Goal: Transaction & Acquisition: Purchase product/service

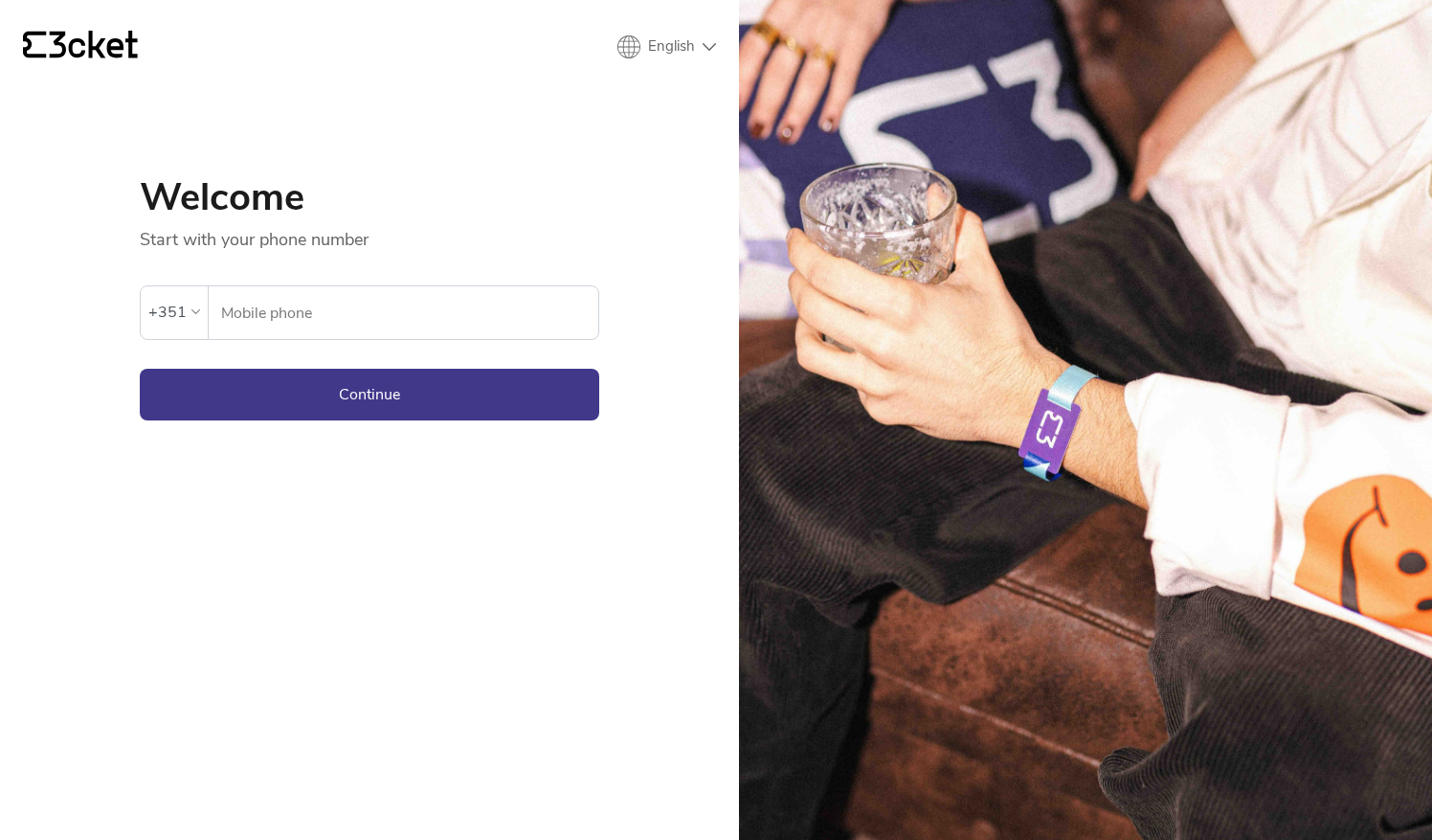
click at [276, 304] on input "Mobile phone" at bounding box center [409, 312] width 378 height 53
click at [140, 369] on button "Continue" at bounding box center [370, 395] width 460 height 52
type input "926931420"
click at [325, 400] on button "Continue" at bounding box center [370, 395] width 460 height 52
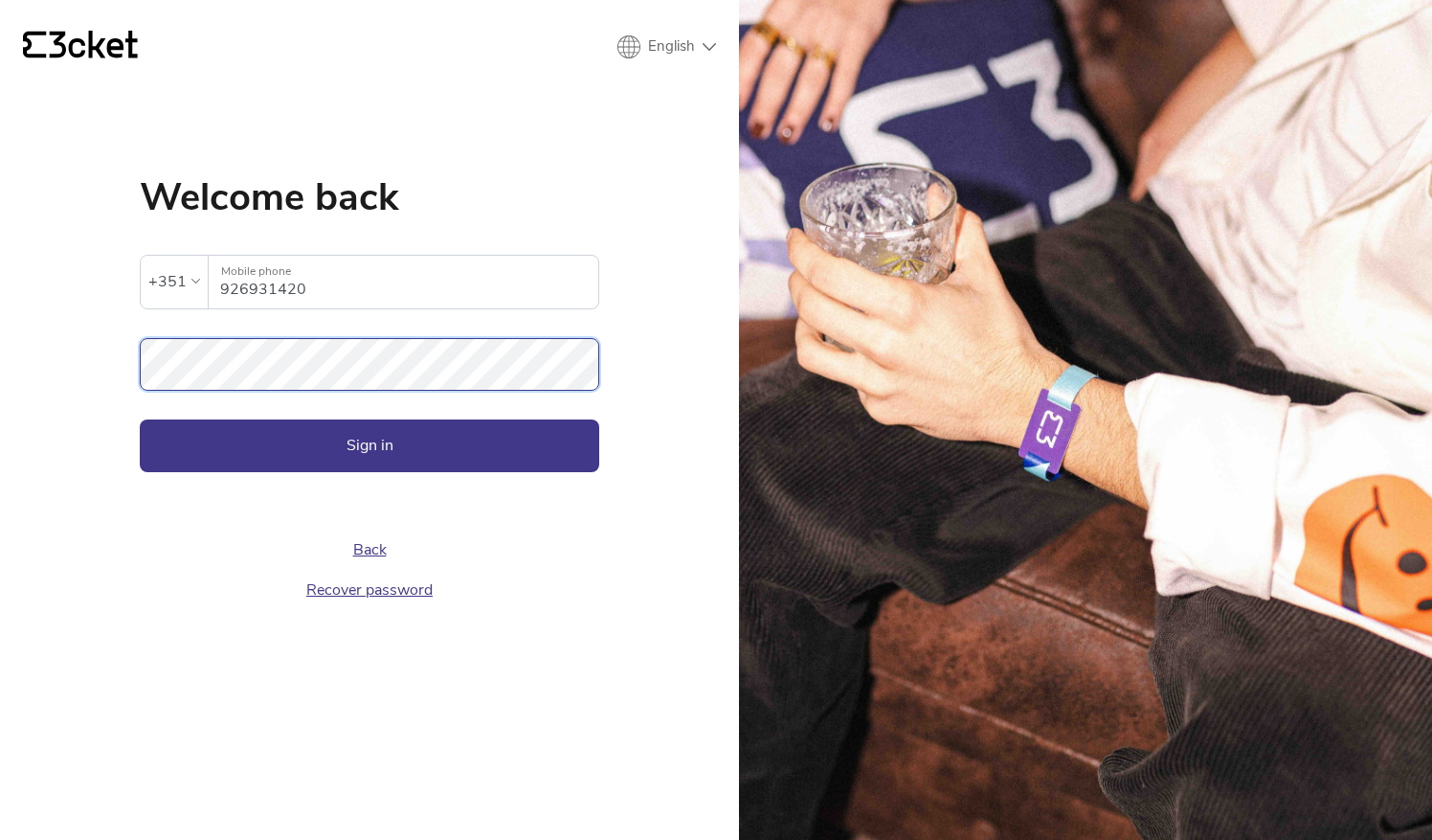
click at [140, 419] on button "Sign in" at bounding box center [370, 445] width 460 height 52
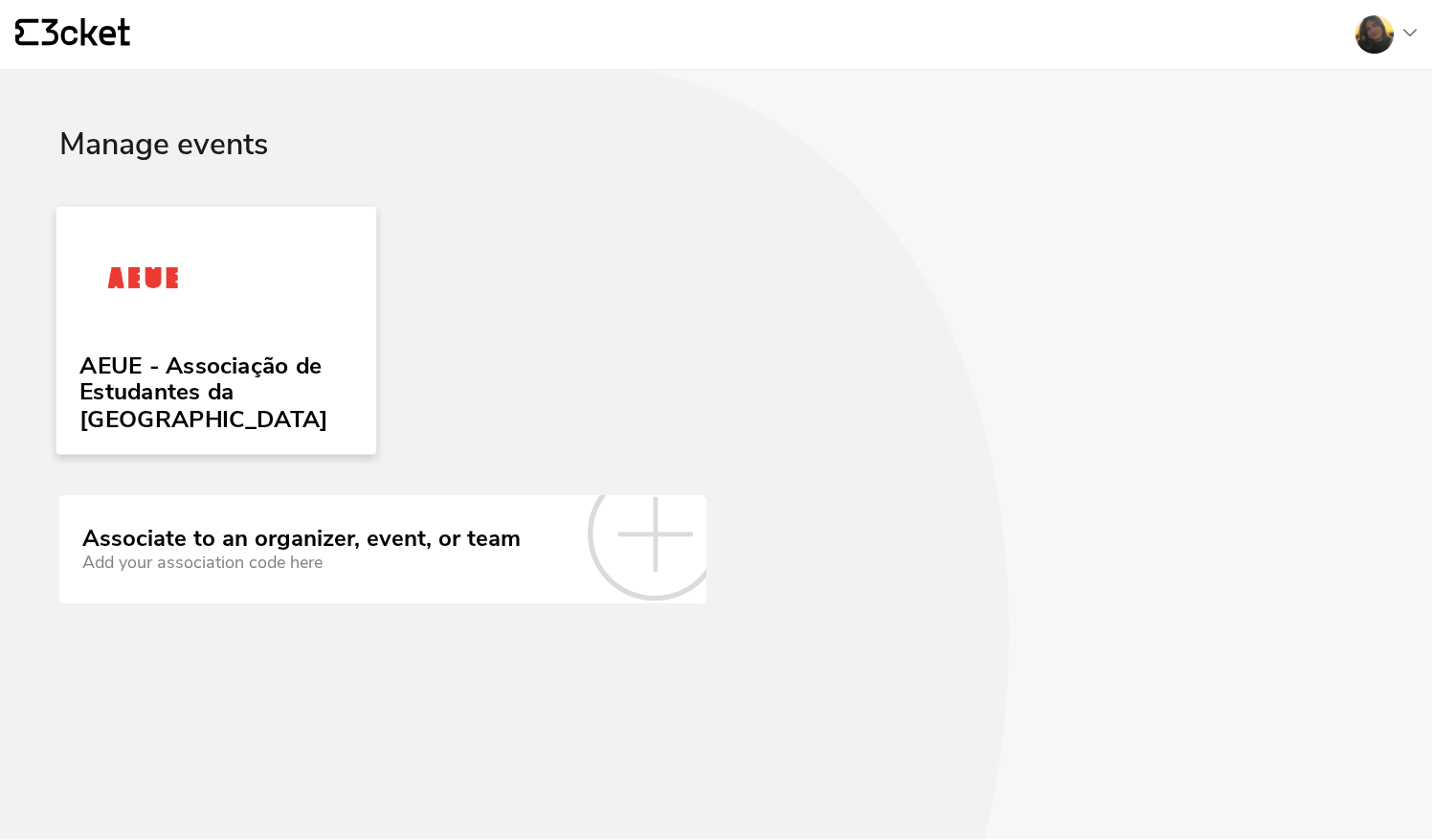
click at [155, 306] on img at bounding box center [142, 281] width 127 height 88
click at [149, 334] on link "AEUE - Associação de Estudantes da [GEOGRAPHIC_DATA]" at bounding box center [216, 330] width 321 height 248
click at [280, 304] on link "AEUE - Associação de Estudantes da [GEOGRAPHIC_DATA]" at bounding box center [216, 330] width 314 height 243
